Goal: Information Seeking & Learning: Learn about a topic

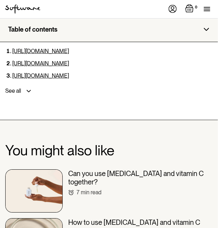
scroll to position [3095, 0]
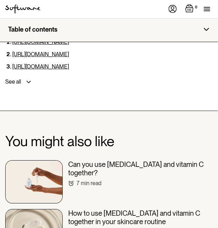
click at [93, 209] on h3 "How to use [MEDICAL_DATA] and vitamin C together in your skincare routine" at bounding box center [140, 217] width 144 height 17
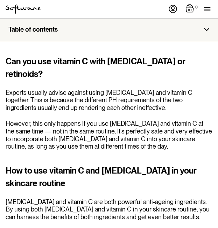
scroll to position [1891, 0]
